Goal: Task Accomplishment & Management: Complete application form

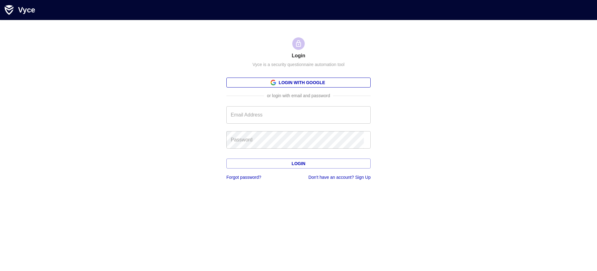
click at [296, 82] on link "Login with Google" at bounding box center [298, 82] width 144 height 10
click at [296, 55] on h1 "Login" at bounding box center [299, 55] width 14 height 7
click at [337, 177] on link "Don't have an account? Sign Up" at bounding box center [339, 176] width 62 height 5
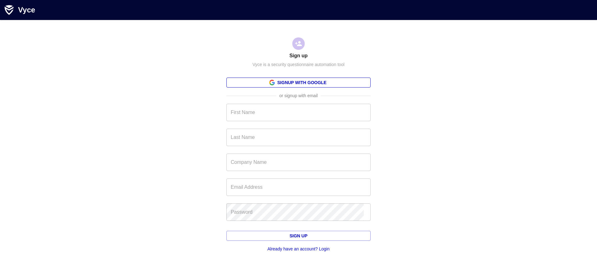
click at [296, 82] on link "Signup with Google" at bounding box center [298, 82] width 144 height 10
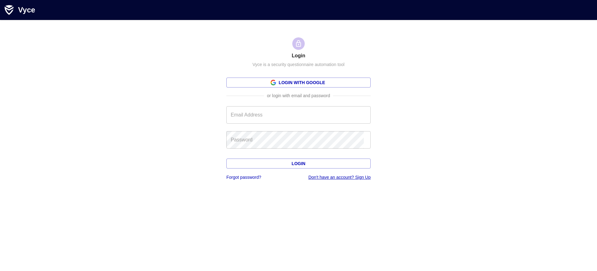
click at [337, 177] on link "Don't have an account? Sign Up" at bounding box center [339, 176] width 62 height 5
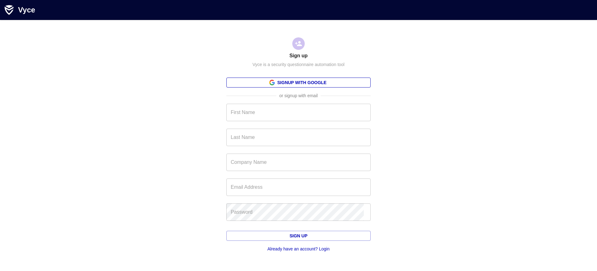
click at [296, 82] on link "Signup with Google" at bounding box center [298, 82] width 144 height 10
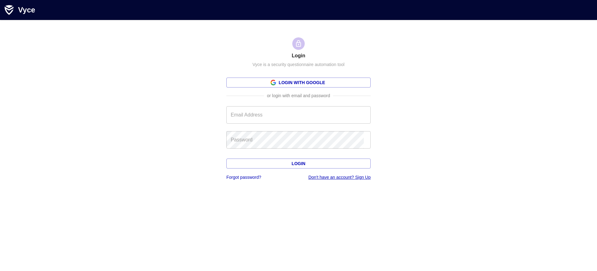
click at [337, 177] on link "Don't have an account? Sign Up" at bounding box center [339, 176] width 62 height 5
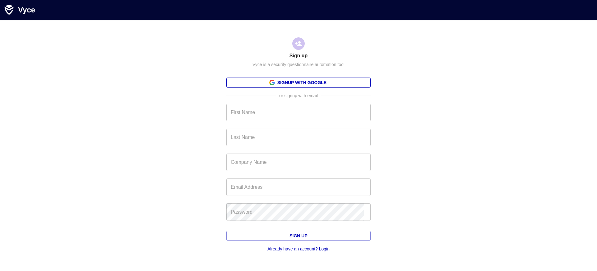
click at [296, 82] on link "Signup with Google" at bounding box center [298, 82] width 144 height 10
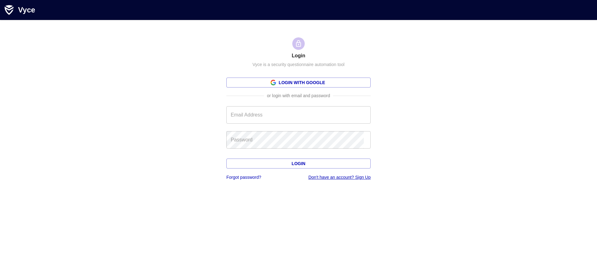
click at [337, 177] on link "Don't have an account? Sign Up" at bounding box center [339, 176] width 62 height 5
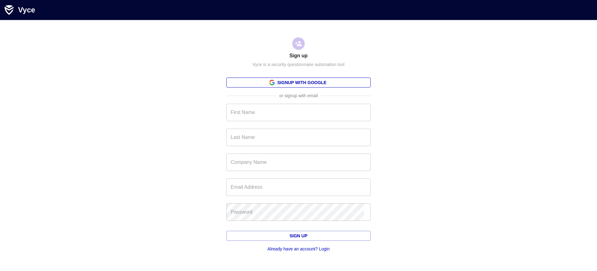
click at [296, 82] on link "Signup with Google" at bounding box center [298, 82] width 144 height 10
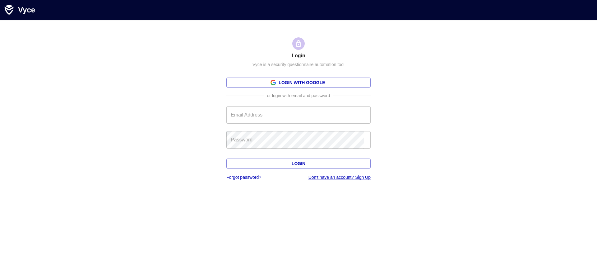
click at [337, 177] on link "Don't have an account? Sign Up" at bounding box center [339, 176] width 62 height 5
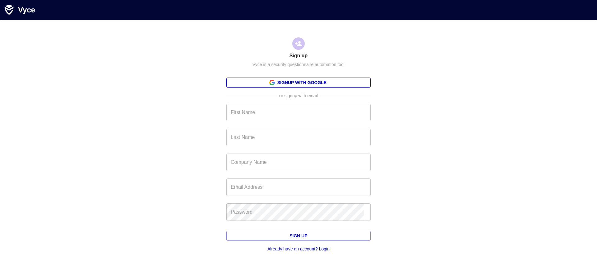
click at [296, 82] on link "Signup with Google" at bounding box center [298, 82] width 144 height 10
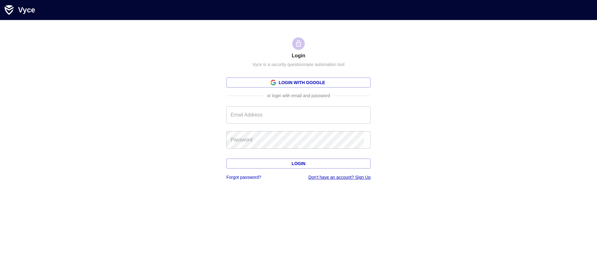
click at [337, 177] on link "Don't have an account? Sign Up" at bounding box center [339, 176] width 62 height 5
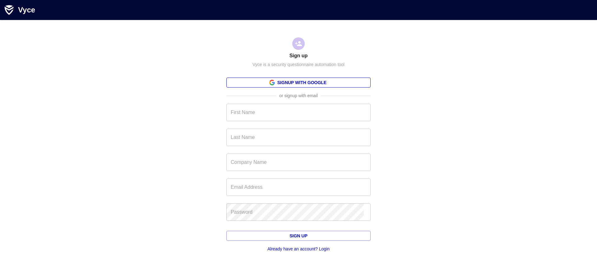
click at [296, 82] on link "Signup with Google" at bounding box center [298, 82] width 144 height 10
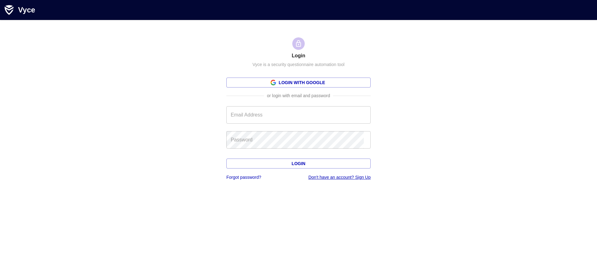
click at [337, 177] on link "Don't have an account? Sign Up" at bounding box center [339, 176] width 62 height 5
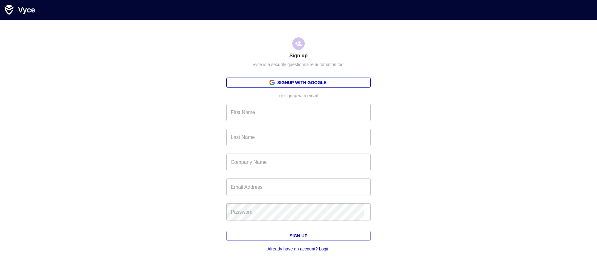
click at [296, 82] on link "Signup with Google" at bounding box center [298, 82] width 144 height 10
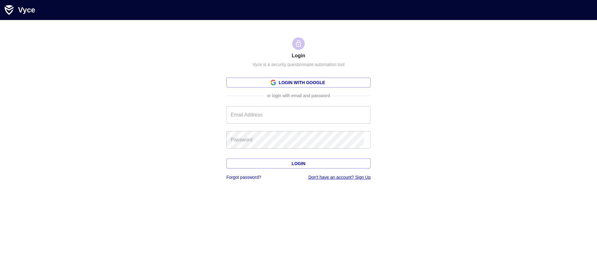
click at [337, 177] on link "Don't have an account? Sign Up" at bounding box center [339, 176] width 62 height 5
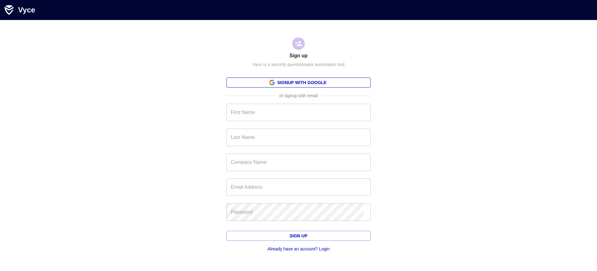
click at [296, 82] on link "Signup with Google" at bounding box center [298, 82] width 144 height 10
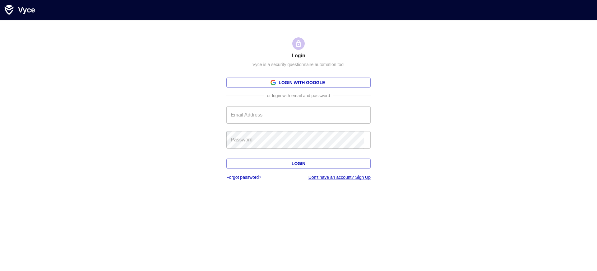
click at [337, 177] on link "Don't have an account? Sign Up" at bounding box center [339, 176] width 62 height 5
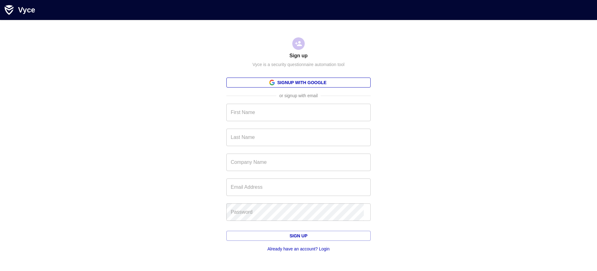
click at [296, 82] on link "Signup with Google" at bounding box center [298, 82] width 144 height 10
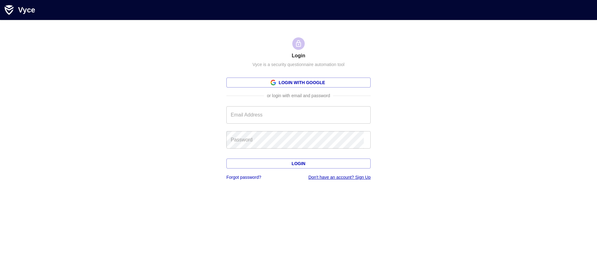
click at [337, 177] on link "Don't have an account? Sign Up" at bounding box center [339, 176] width 62 height 5
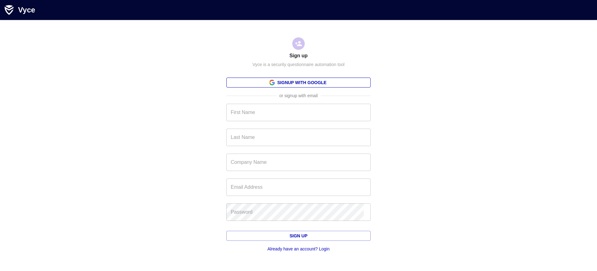
click at [296, 82] on link "Signup with Google" at bounding box center [298, 82] width 144 height 10
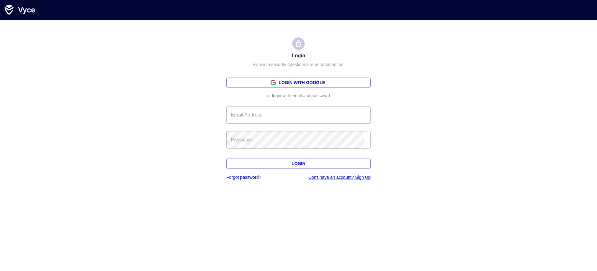
click at [337, 177] on link "Don't have an account? Sign Up" at bounding box center [339, 176] width 62 height 5
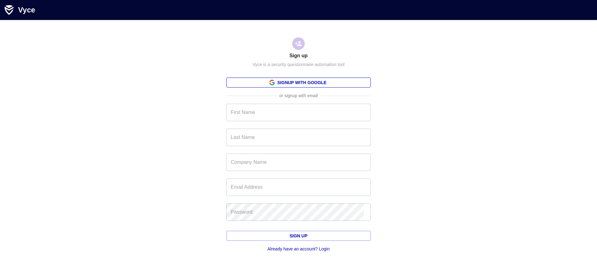
click at [296, 82] on link "Signup with Google" at bounding box center [298, 82] width 144 height 10
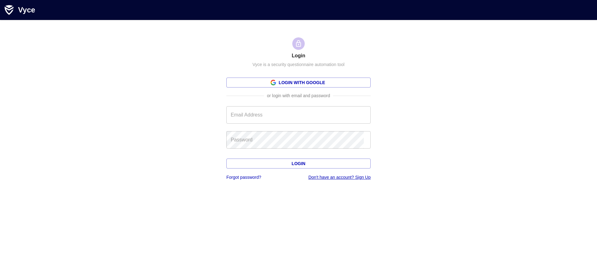
click at [337, 177] on link "Don't have an account? Sign Up" at bounding box center [339, 176] width 62 height 5
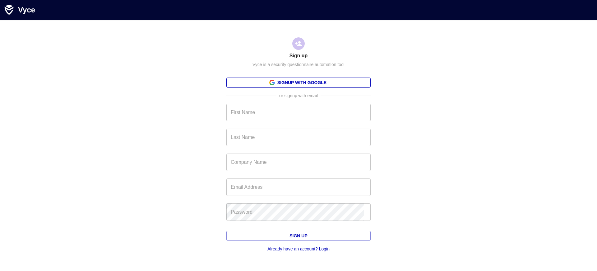
click at [296, 82] on link "Signup with Google" at bounding box center [298, 82] width 144 height 10
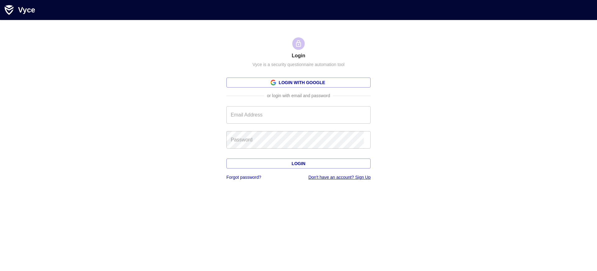
click at [337, 177] on link "Don't have an account? Sign Up" at bounding box center [339, 176] width 62 height 5
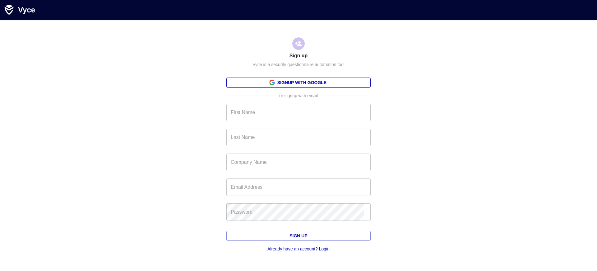
click at [296, 82] on link "Signup with Google" at bounding box center [298, 82] width 144 height 10
